Goal: Task Accomplishment & Management: Manage account settings

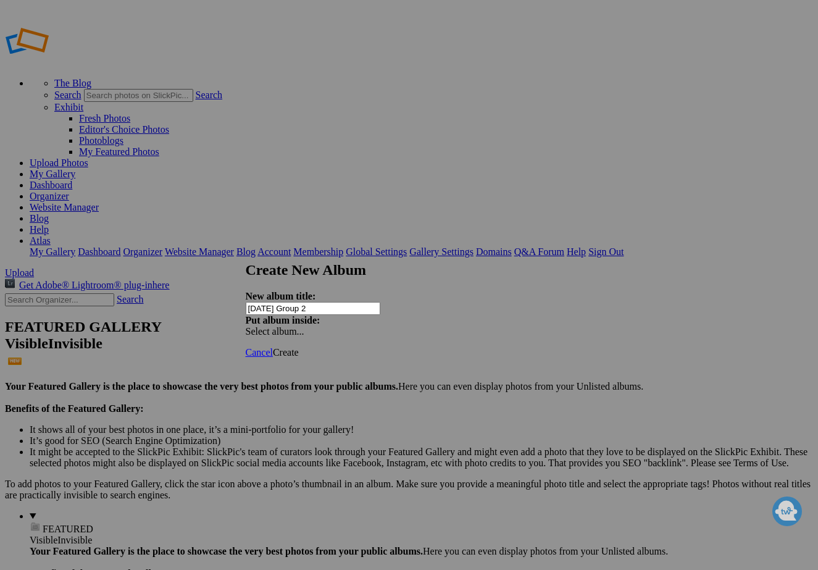
type input "[DATE] Group 2 9"
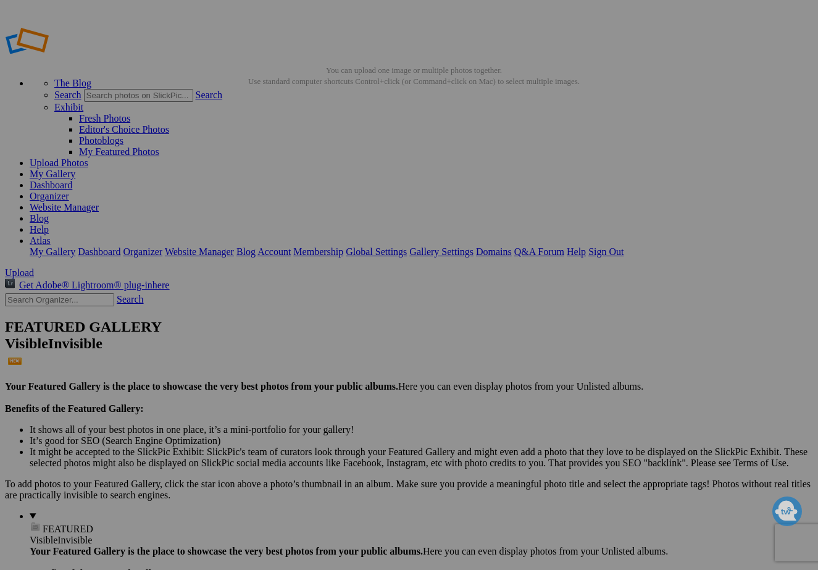
type input "[DATE] Group 2 ([PERSON_NAME])"
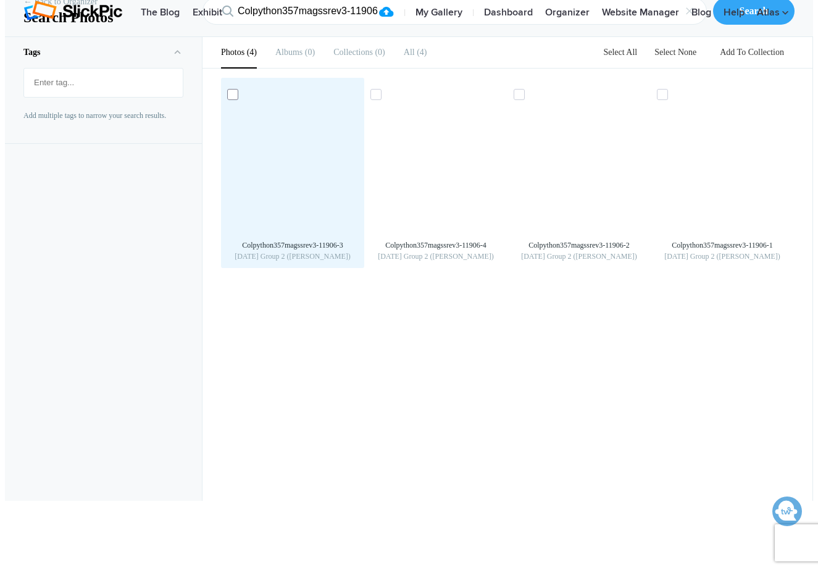
click at [229, 98] on icon at bounding box center [232, 94] width 7 height 6
click at [230, 98] on input "checkbox" at bounding box center [234, 94] width 8 height 8
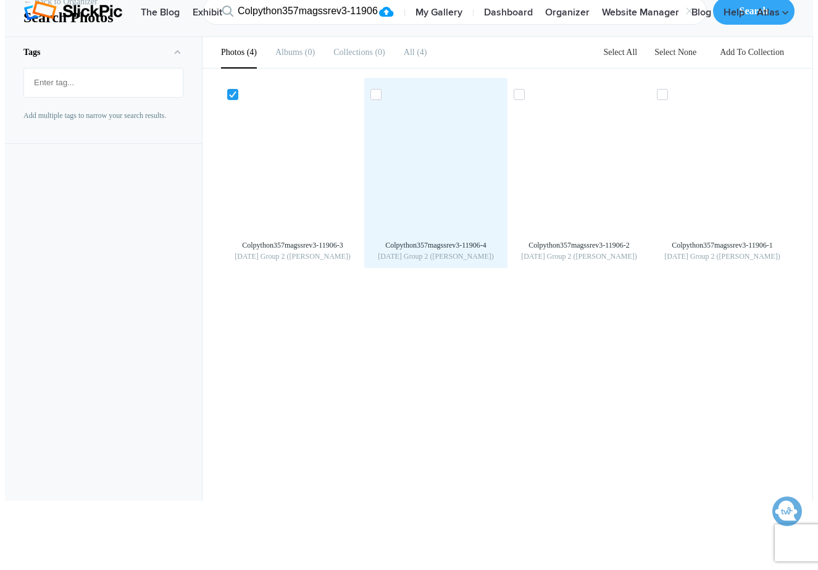
click at [367, 167] on div "Colpython357magssrev3-11906-4 9/18/25 Group 2 (Maria)" at bounding box center [435, 173] width 143 height 190
click at [376, 98] on icon at bounding box center [375, 94] width 7 height 6
click at [376, 98] on input "checkbox" at bounding box center [377, 94] width 8 height 8
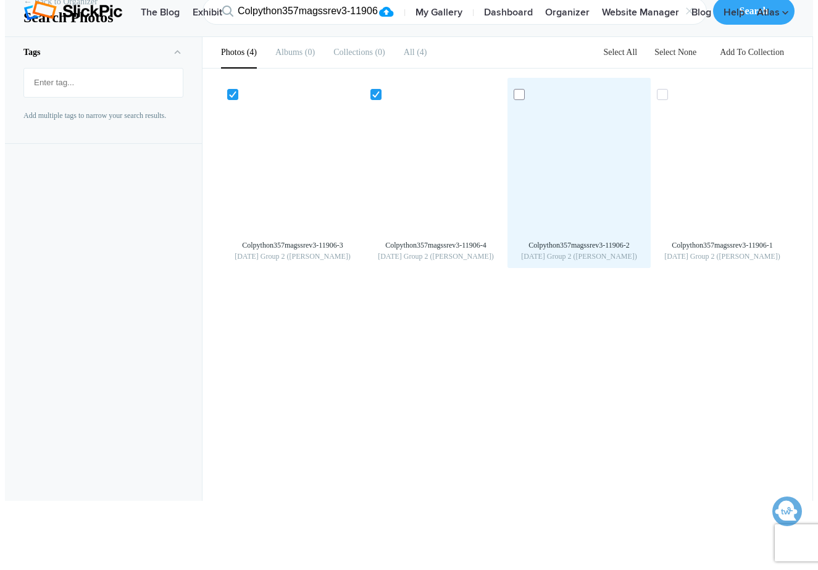
click at [520, 100] on span at bounding box center [519, 94] width 11 height 11
click at [520, 98] on input "checkbox" at bounding box center [520, 94] width 8 height 8
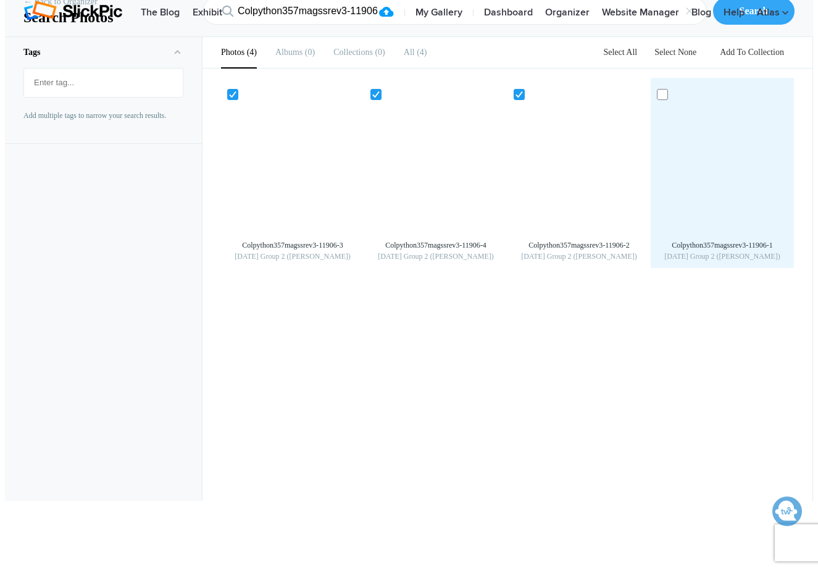
click at [666, 98] on icon at bounding box center [662, 94] width 7 height 6
click at [668, 98] on input "checkbox" at bounding box center [664, 94] width 8 height 8
click at [716, 178] on img at bounding box center [723, 168] width 20 height 20
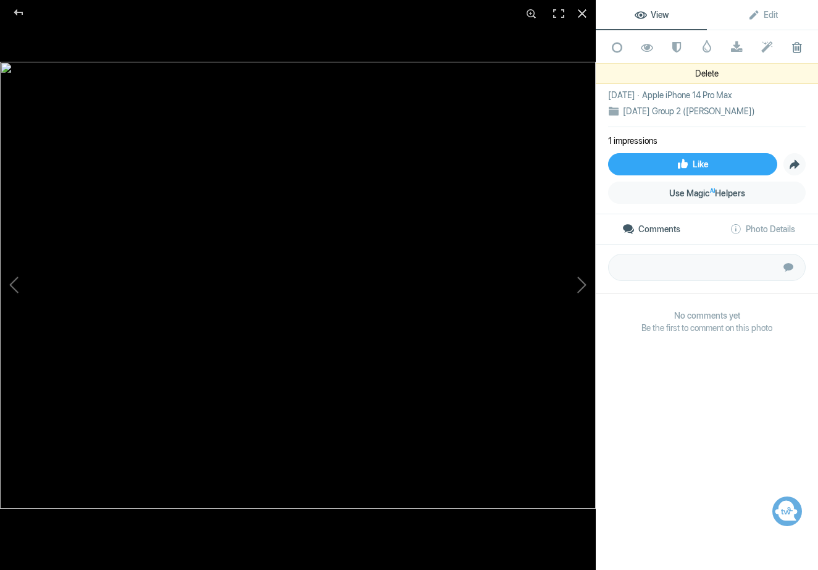
click at [794, 48] on span at bounding box center [797, 47] width 30 height 12
click at [795, 46] on span at bounding box center [797, 47] width 30 height 12
click at [797, 44] on span at bounding box center [797, 47] width 30 height 12
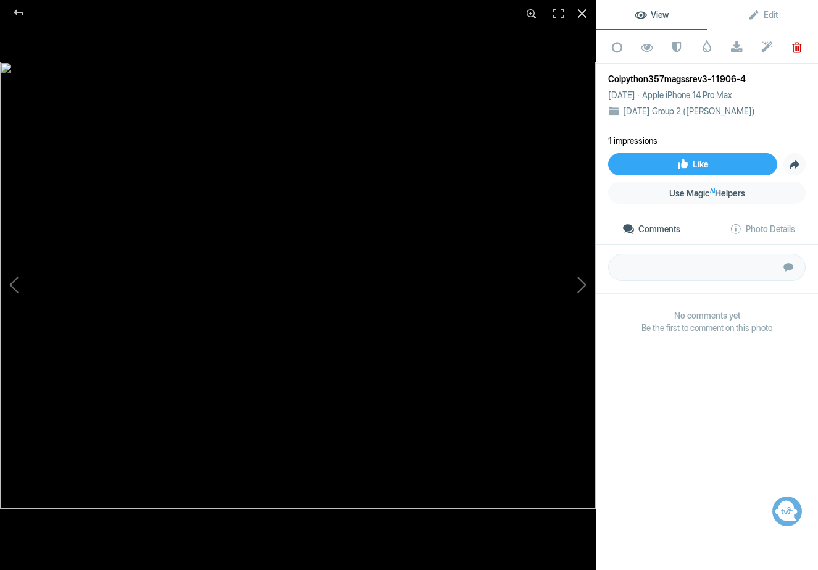
click at [797, 44] on span at bounding box center [797, 47] width 30 height 12
click at [799, 38] on header "The Blog Exhibit Upload | My Gallery | Dashboard Organizer Website Manager Blog…" at bounding box center [409, 11] width 808 height 52
click at [97, 38] on header "The Blog Exhibit Upload | My Gallery | Dashboard Organizer Website Manager Blog…" at bounding box center [409, 11] width 808 height 52
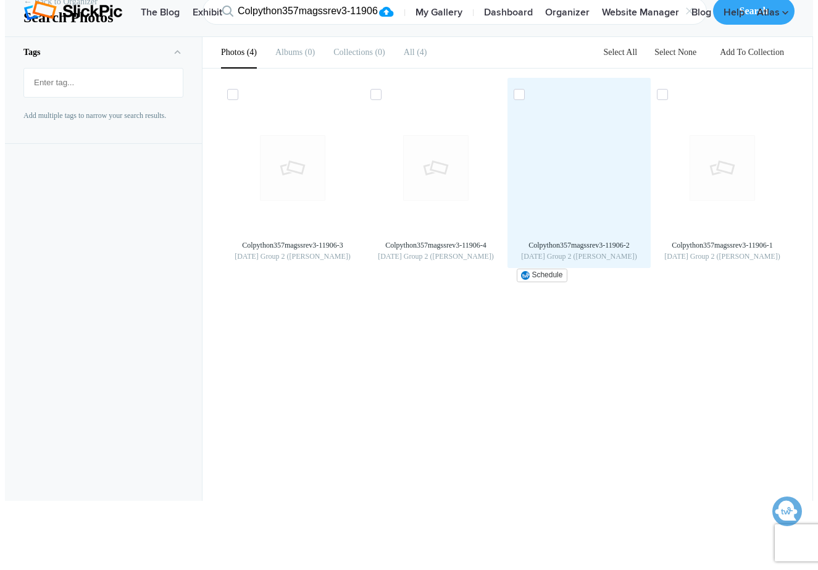
click at [588, 178] on img at bounding box center [579, 168] width 20 height 20
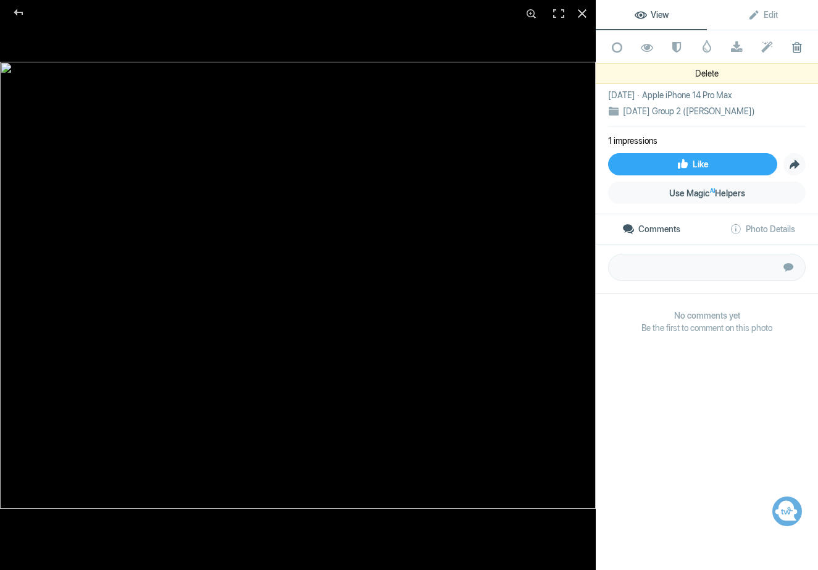
click at [789, 52] on span at bounding box center [797, 47] width 30 height 12
click at [796, 51] on span at bounding box center [797, 47] width 30 height 12
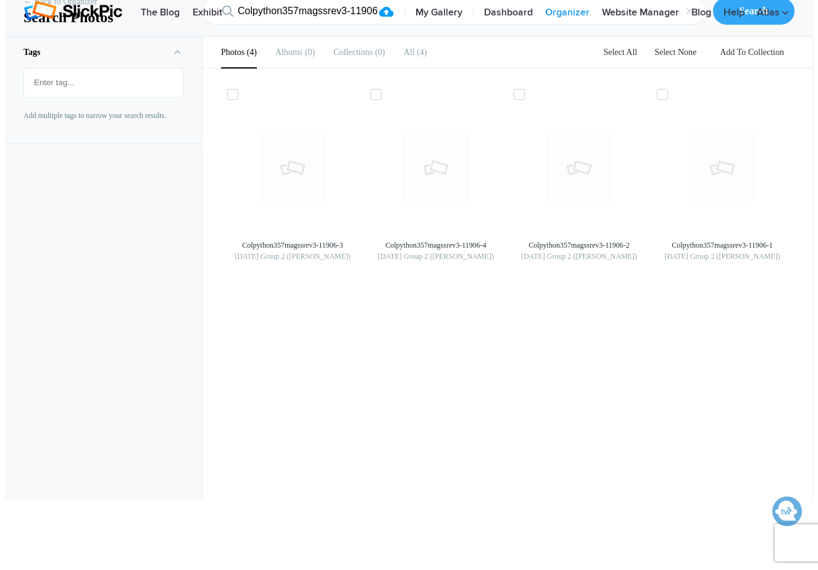
click at [565, 25] on link "Organizer" at bounding box center [567, 13] width 57 height 25
